Goal: Browse casually

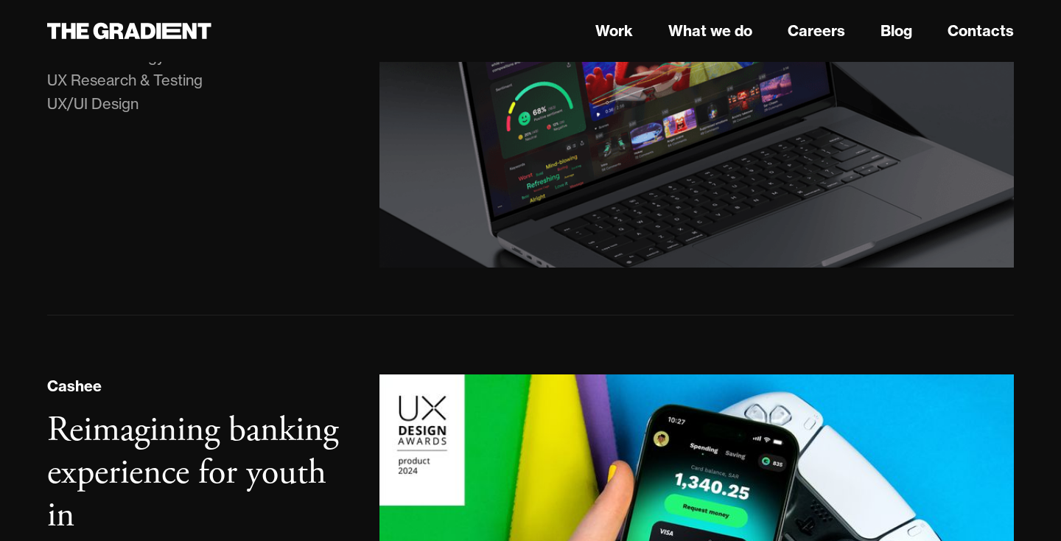
scroll to position [718, 0]
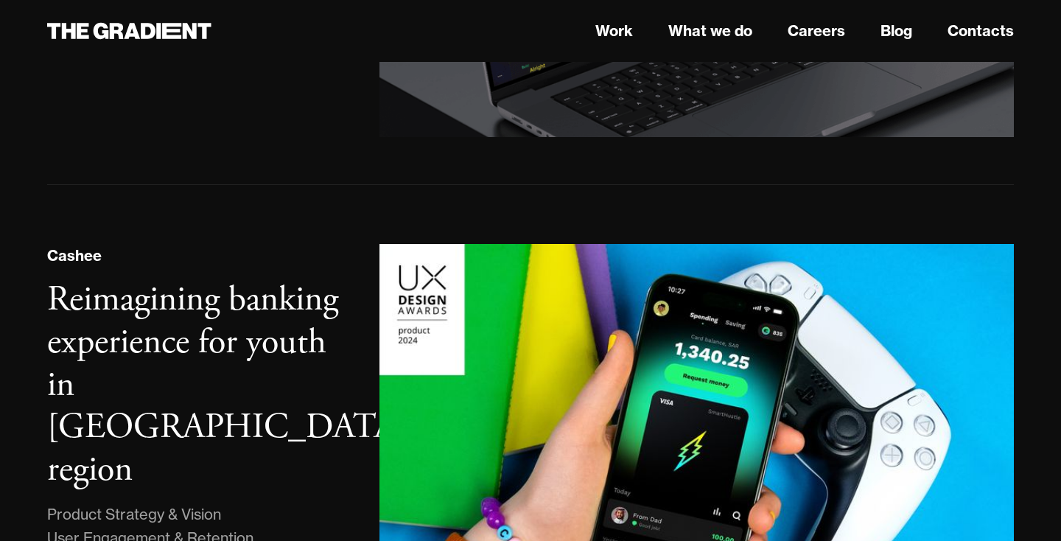
click at [545, 214] on div "Cashee Reimagining banking experience for youth in [GEOGRAPHIC_DATA] region Pro…" at bounding box center [530, 436] width 967 height 503
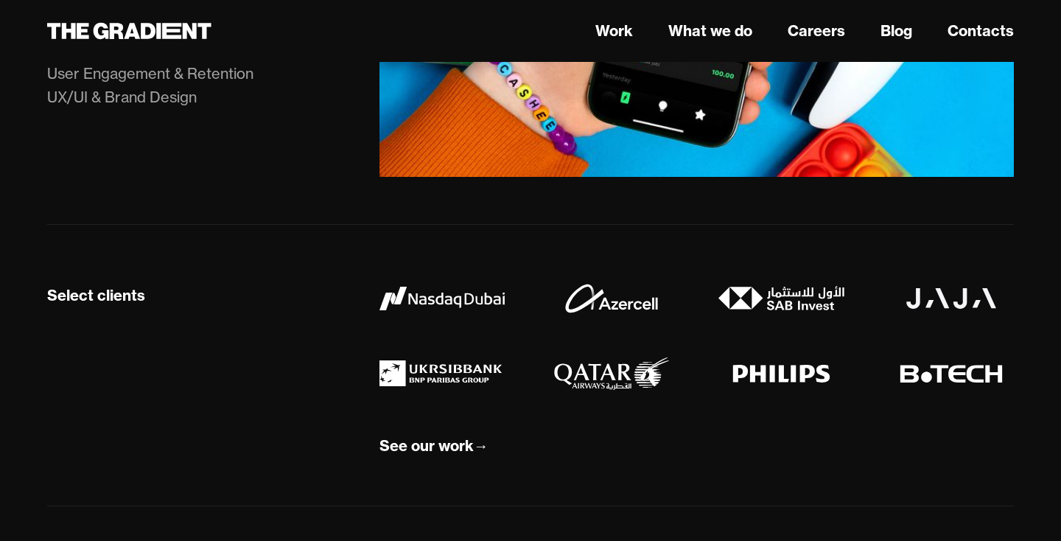
click at [541, 241] on div "Select clients See our work →" at bounding box center [530, 365] width 967 height 281
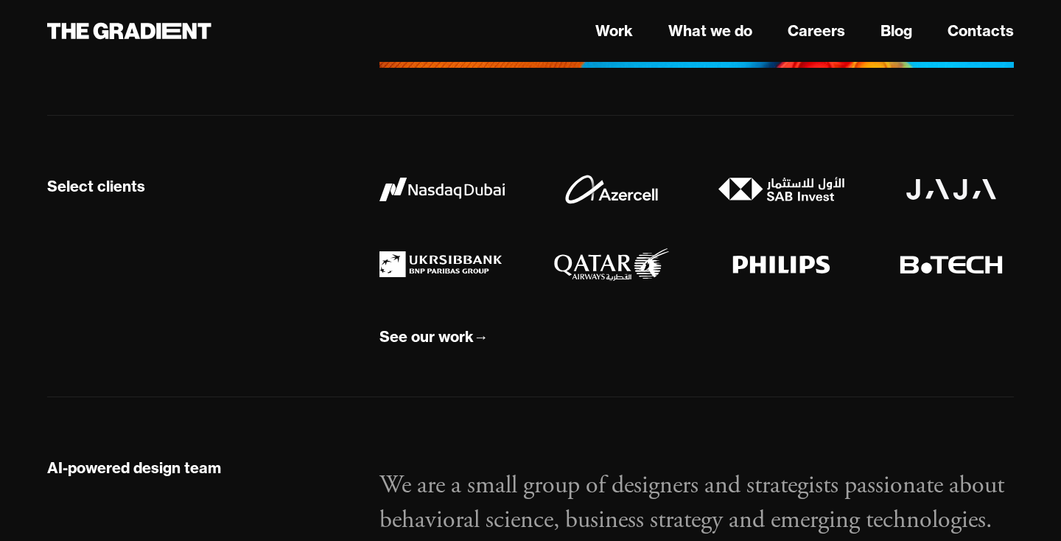
scroll to position [1415, 0]
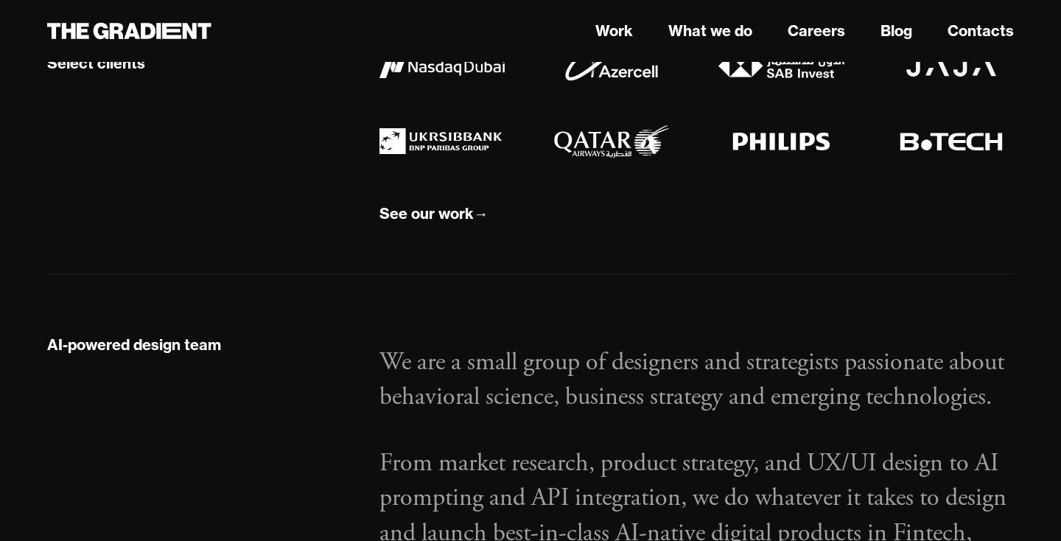
click at [525, 245] on div "Select clients See our work →" at bounding box center [530, 133] width 967 height 281
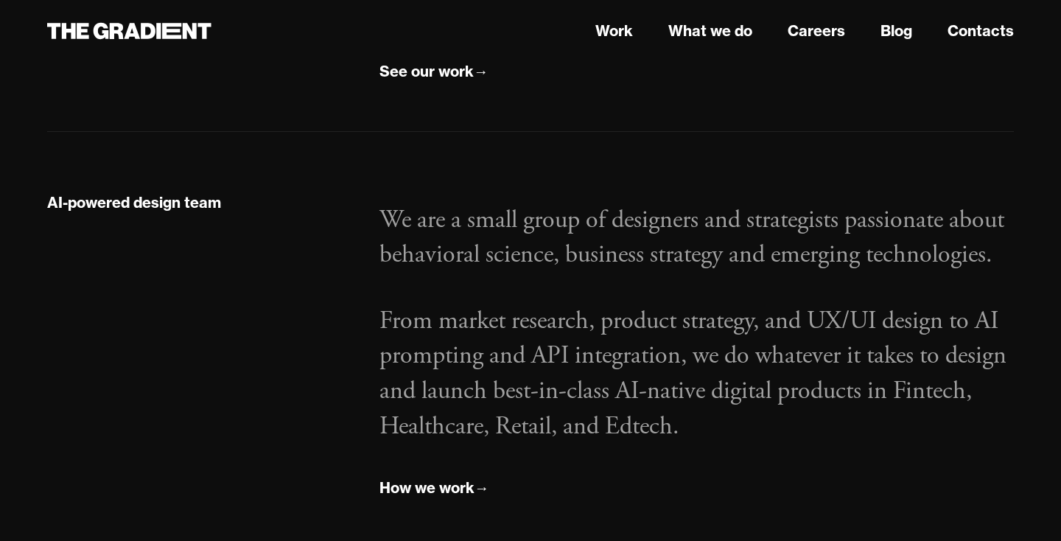
scroll to position [1567, 0]
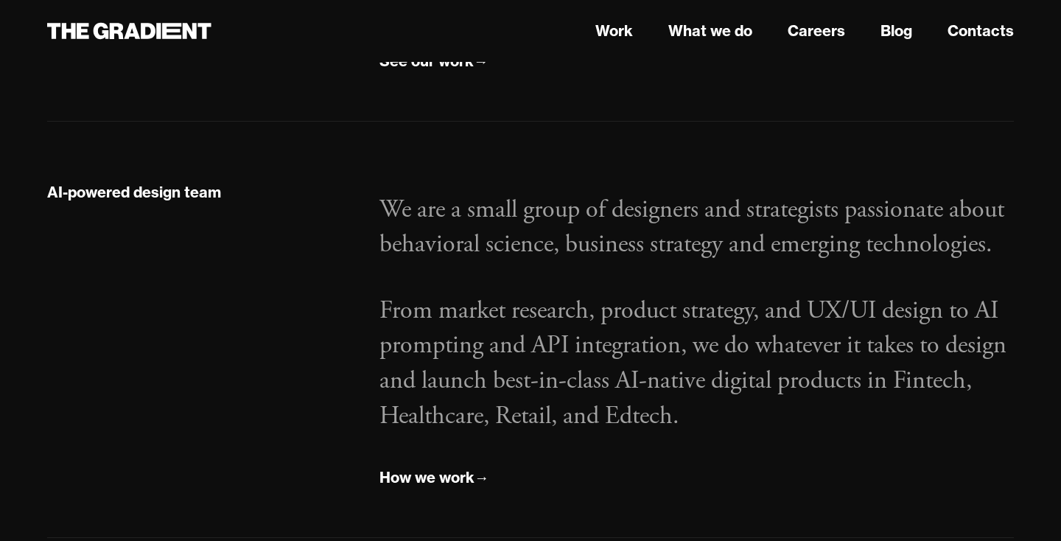
click at [525, 245] on p "We are a small group of designers and strategists passionate about behavioral s…" at bounding box center [696, 227] width 634 height 70
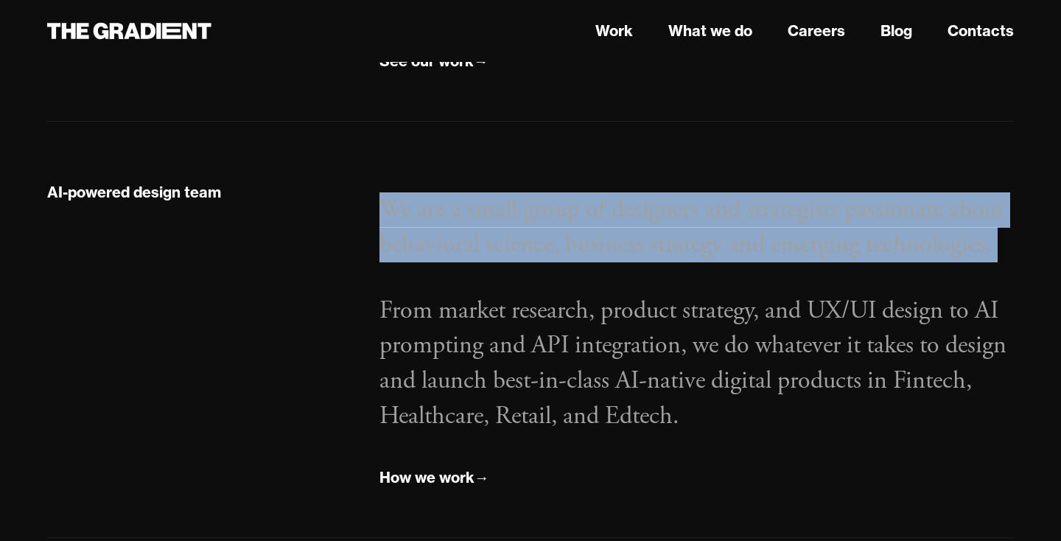
click at [525, 245] on p "We are a small group of designers and strategists passionate about behavioral s…" at bounding box center [696, 227] width 634 height 70
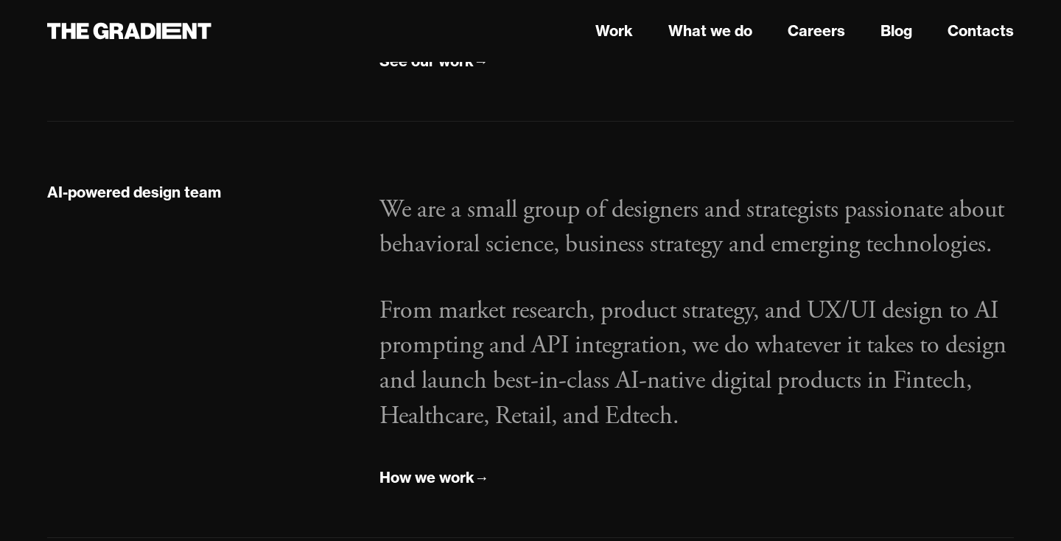
click at [525, 347] on p "From market research, product strategy, and UX/UI design to AI prompting and AP…" at bounding box center [696, 363] width 634 height 140
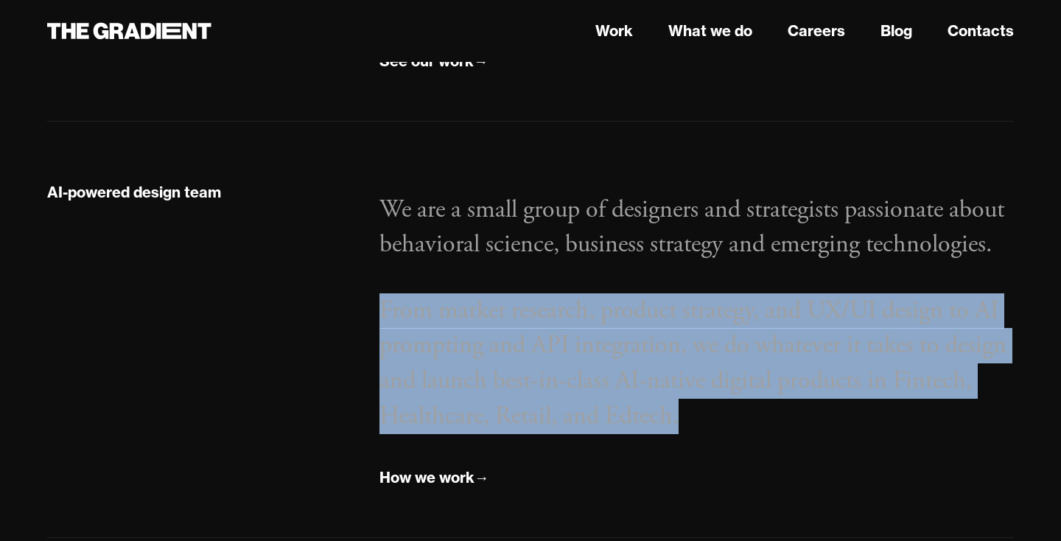
click at [525, 347] on p "From market research, product strategy, and UX/UI design to AI prompting and AP…" at bounding box center [696, 363] width 634 height 140
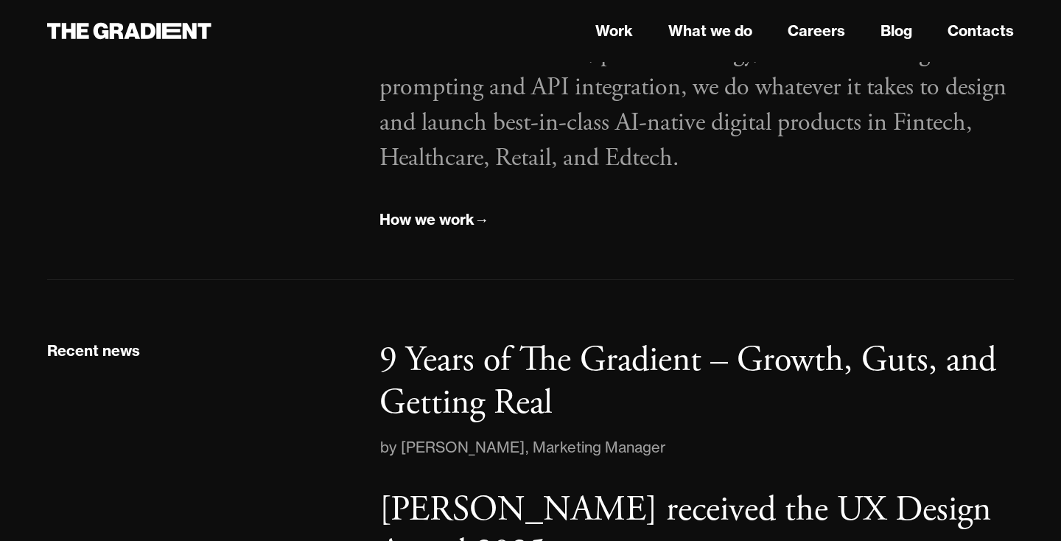
click at [564, 251] on div "AI-powered design team We are a small group of designers and strategists passio…" at bounding box center [530, 72] width 967 height 417
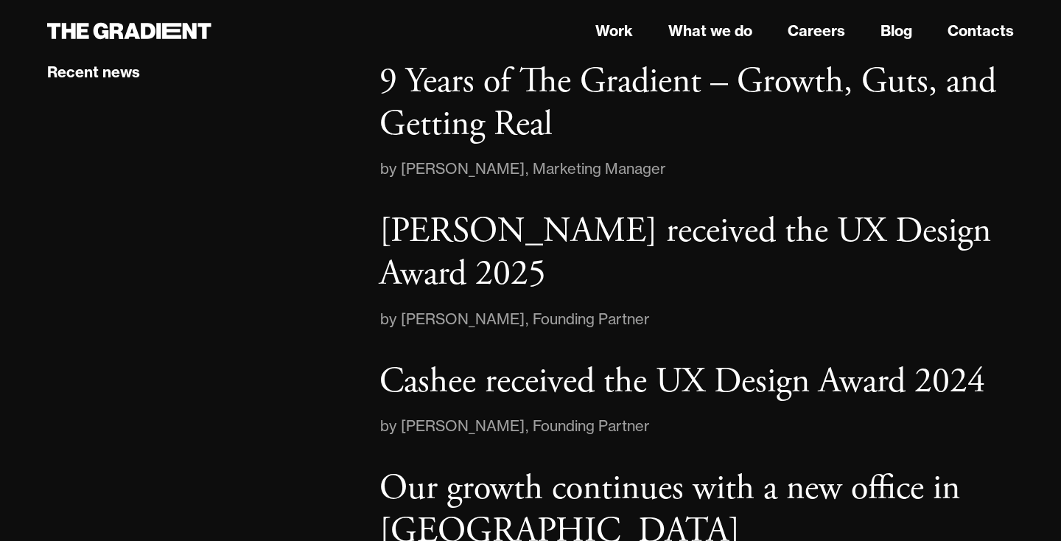
scroll to position [1975, 0]
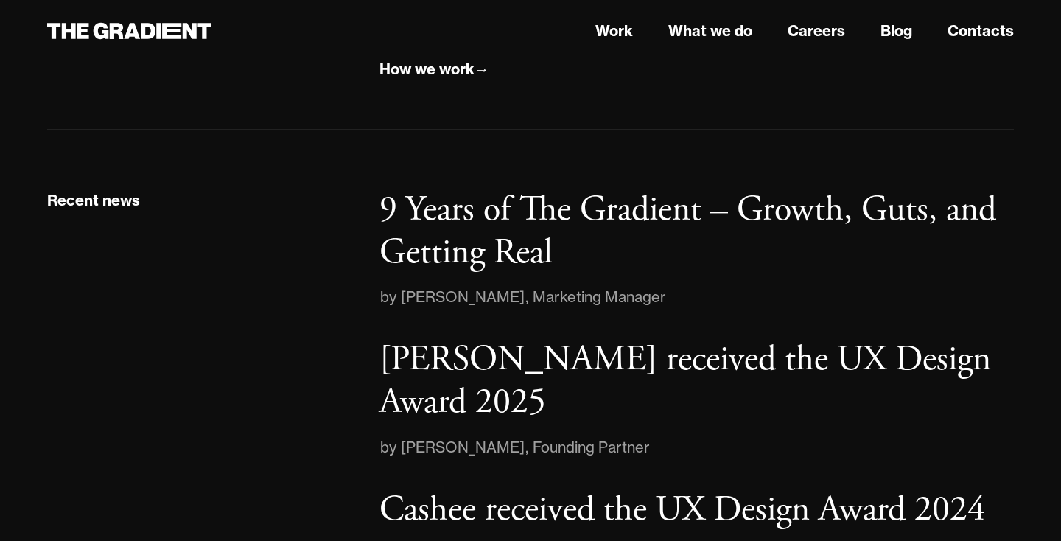
click at [578, 301] on div "Marketing Manager" at bounding box center [599, 297] width 133 height 24
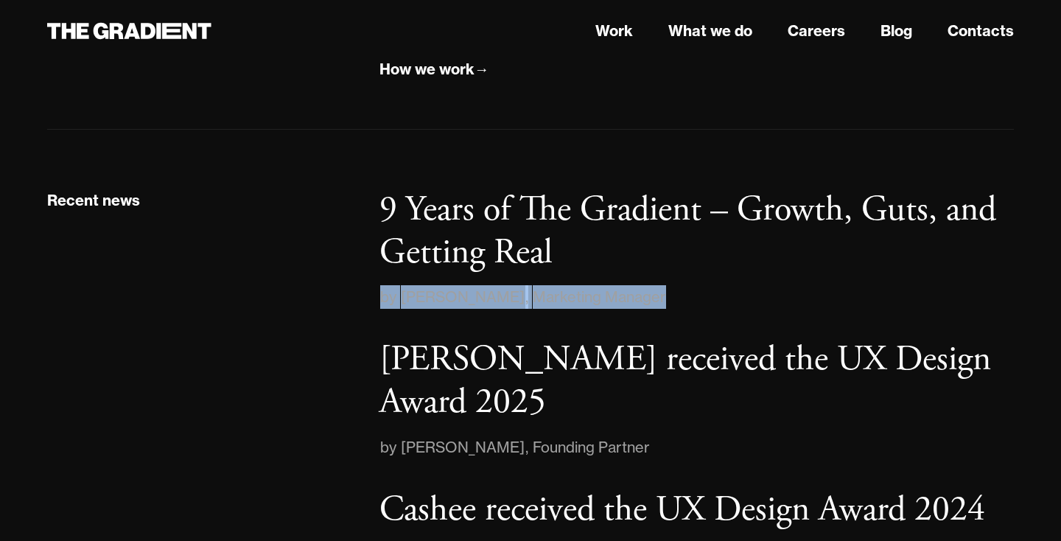
click at [578, 301] on div "Marketing Manager" at bounding box center [599, 297] width 133 height 24
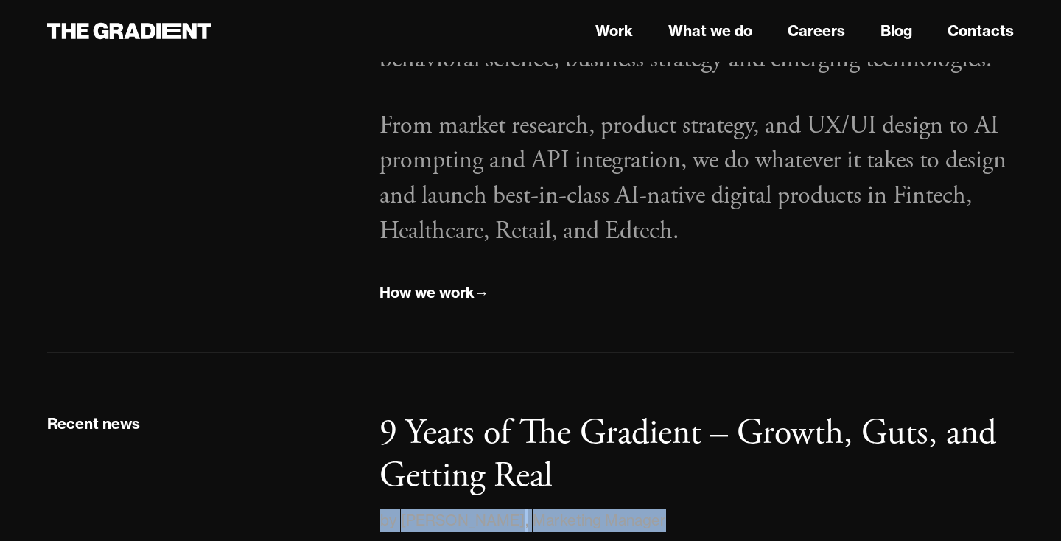
scroll to position [1639, 0]
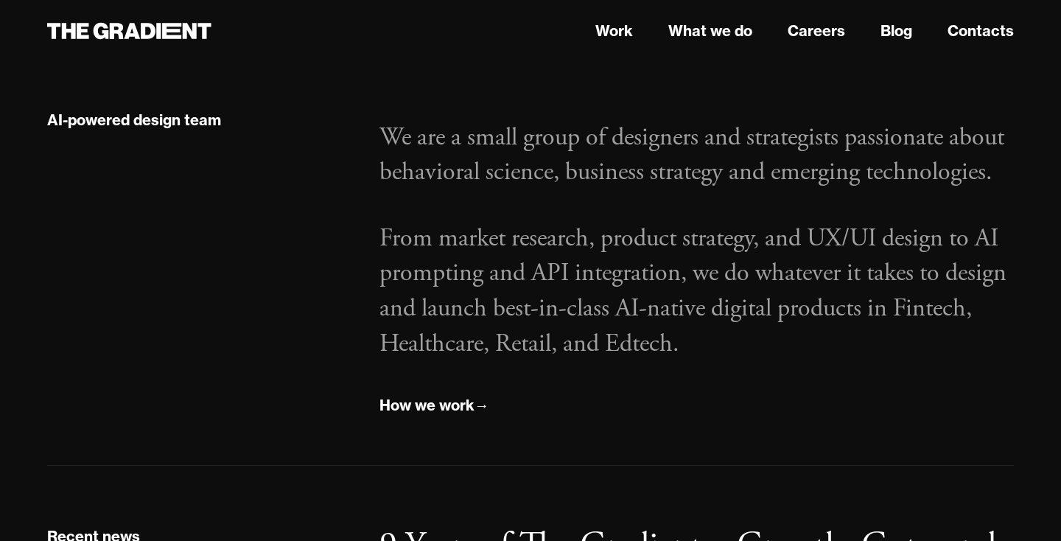
click at [578, 301] on p "From market research, product strategy, and UX/UI design to AI prompting and AP…" at bounding box center [696, 291] width 634 height 140
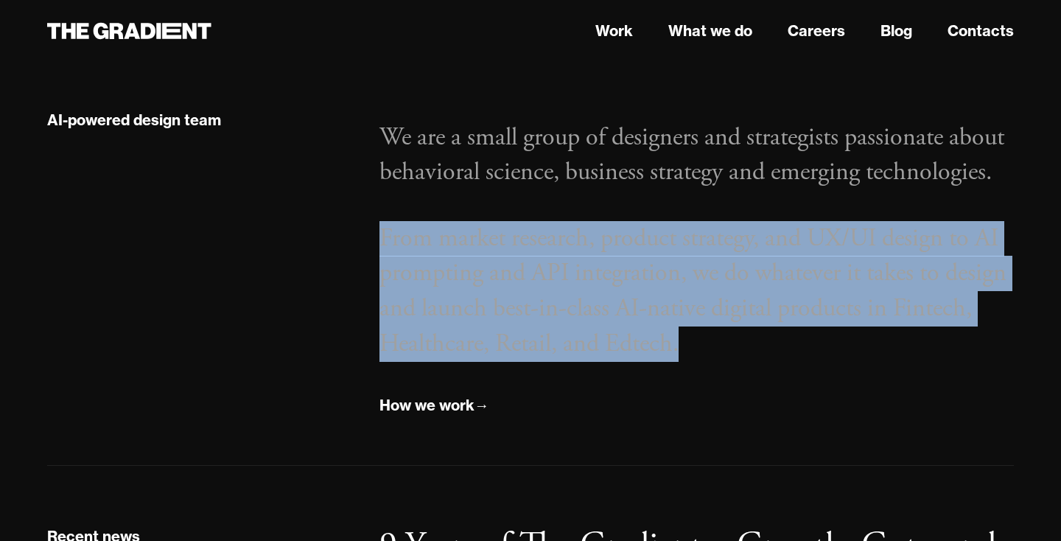
click at [578, 301] on p "From market research, product strategy, and UX/UI design to AI prompting and AP…" at bounding box center [696, 291] width 634 height 140
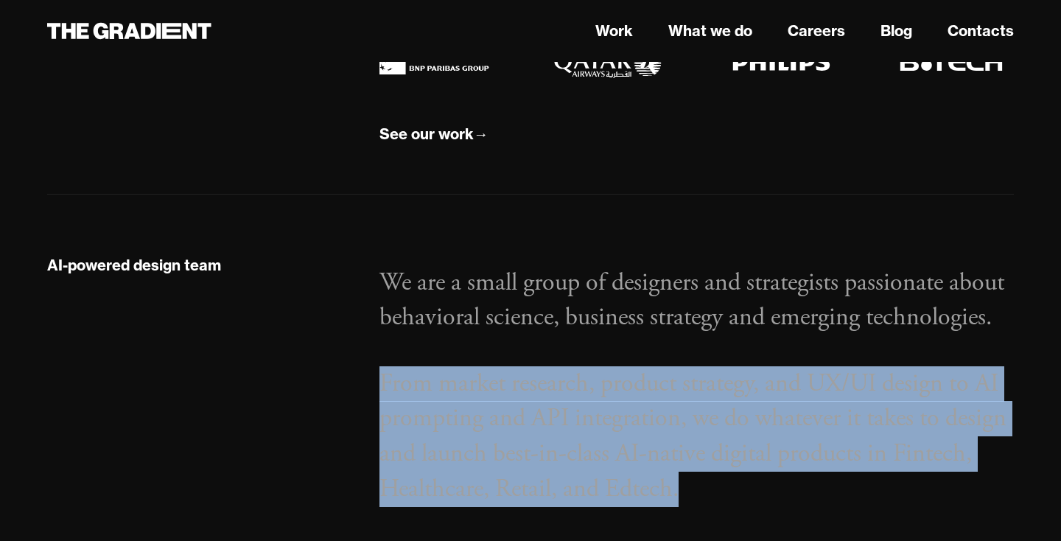
scroll to position [1467, 0]
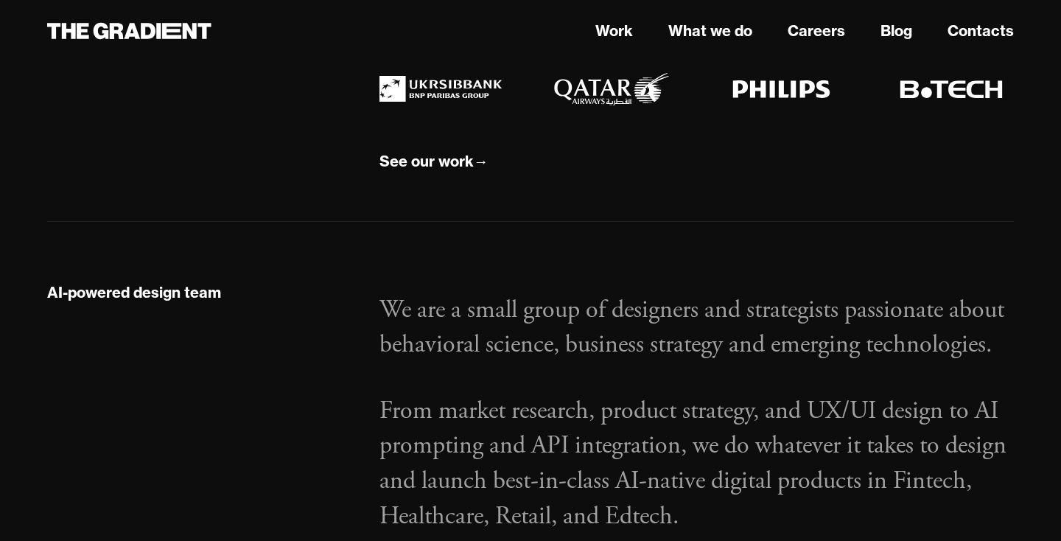
click at [578, 301] on p "We are a small group of designers and strategists passionate about behavioral s…" at bounding box center [696, 328] width 634 height 70
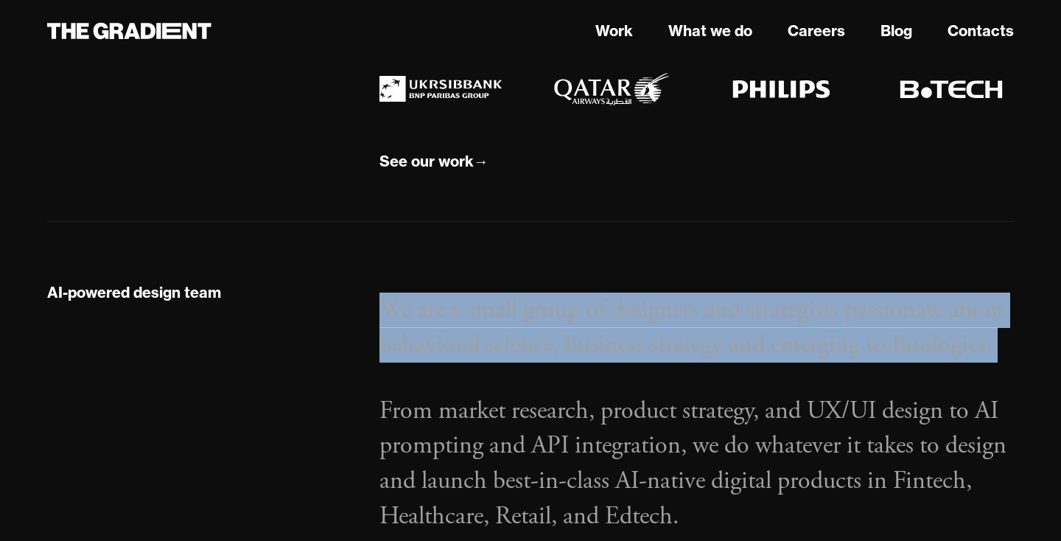
click at [578, 301] on p "We are a small group of designers and strategists passionate about behavioral s…" at bounding box center [696, 328] width 634 height 70
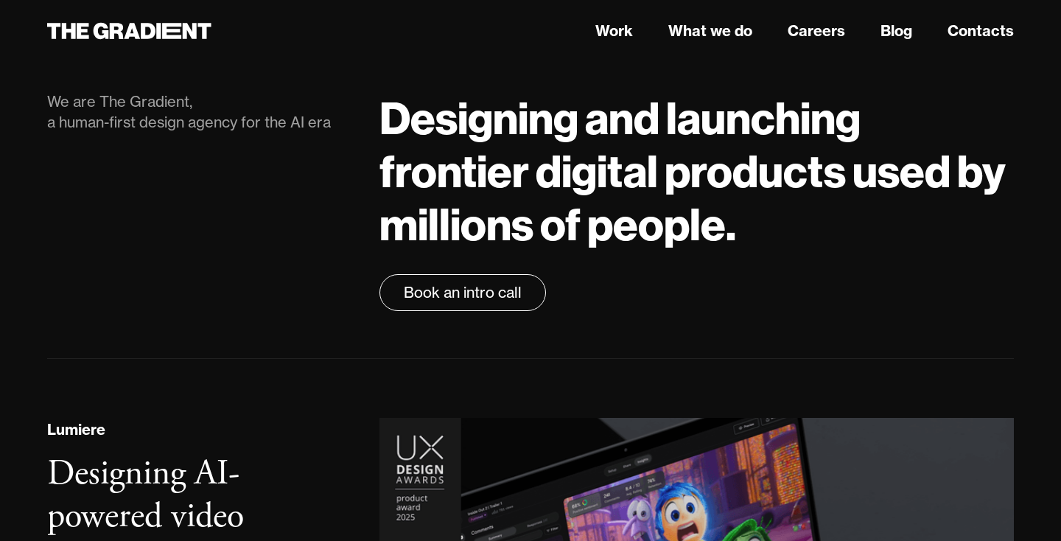
scroll to position [0, 0]
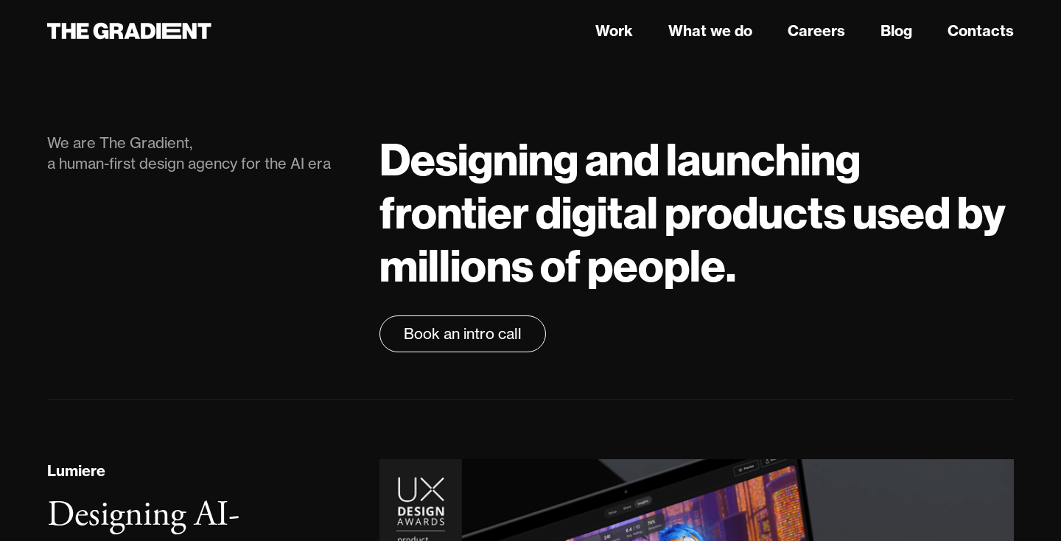
click at [565, 254] on h1 "Designing and launching frontier digital products used by millions of people." at bounding box center [696, 212] width 634 height 159
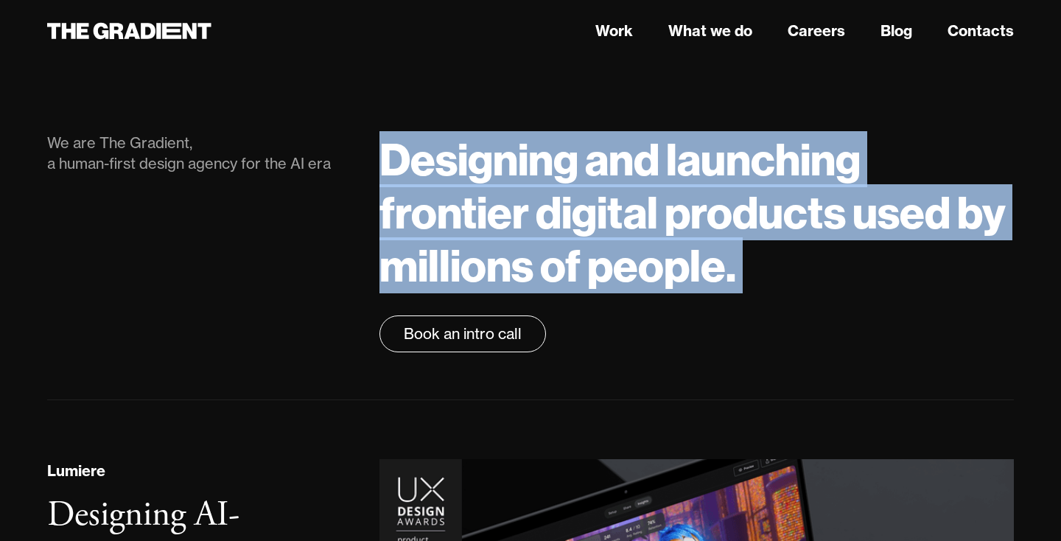
click at [565, 254] on h1 "Designing and launching frontier digital products used by millions of people." at bounding box center [696, 212] width 634 height 159
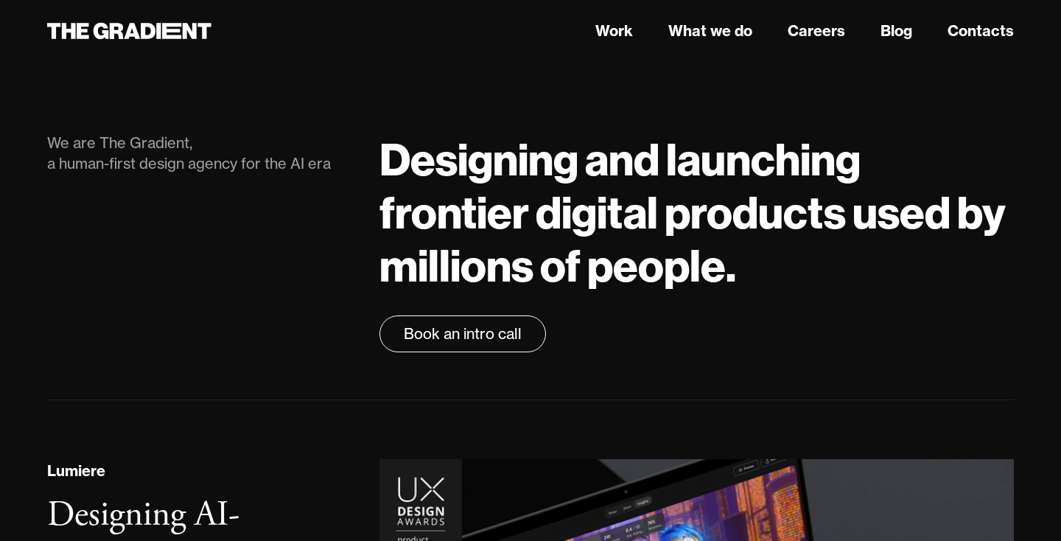
click at [578, 266] on h1 "Designing and launching frontier digital products used by millions of people." at bounding box center [696, 212] width 634 height 159
